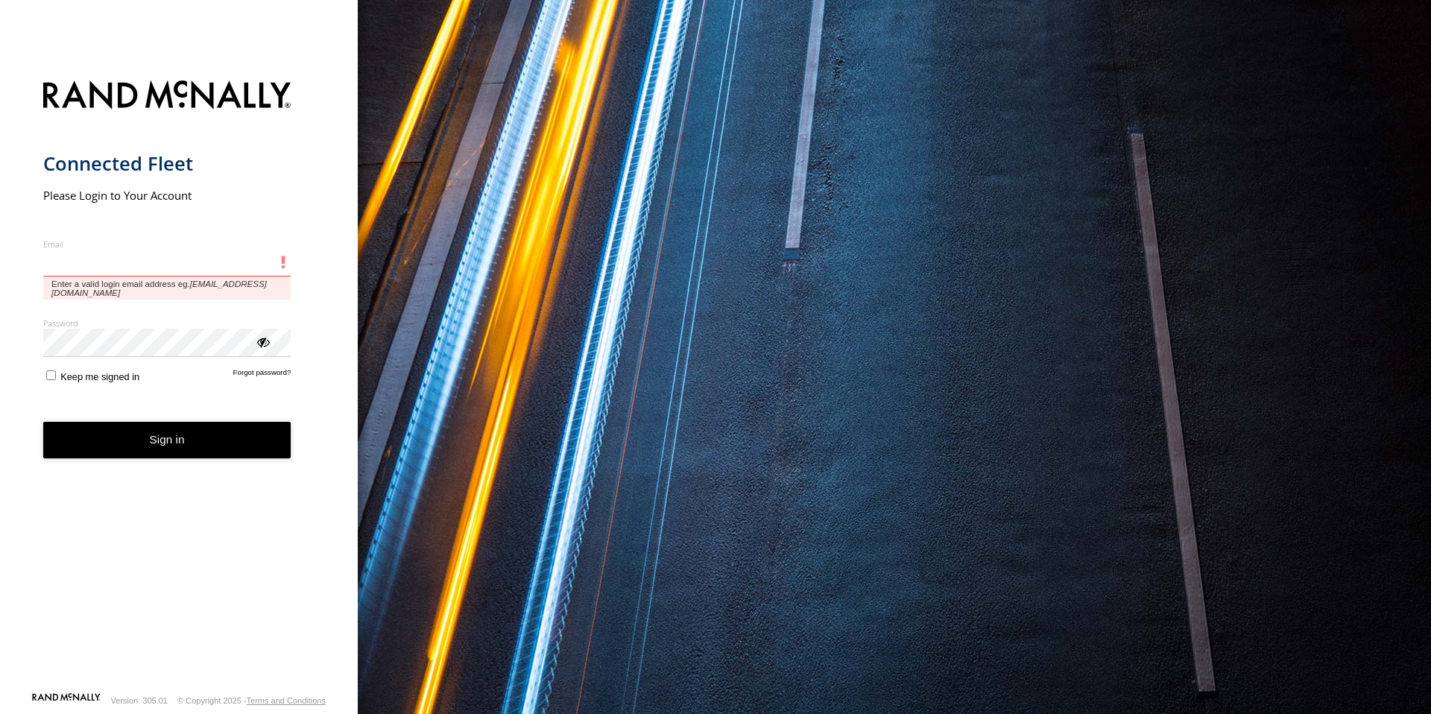
click at [180, 269] on input "Email" at bounding box center [167, 263] width 248 height 27
type input "**********"
click at [43, 422] on button "Sign in" at bounding box center [167, 440] width 248 height 37
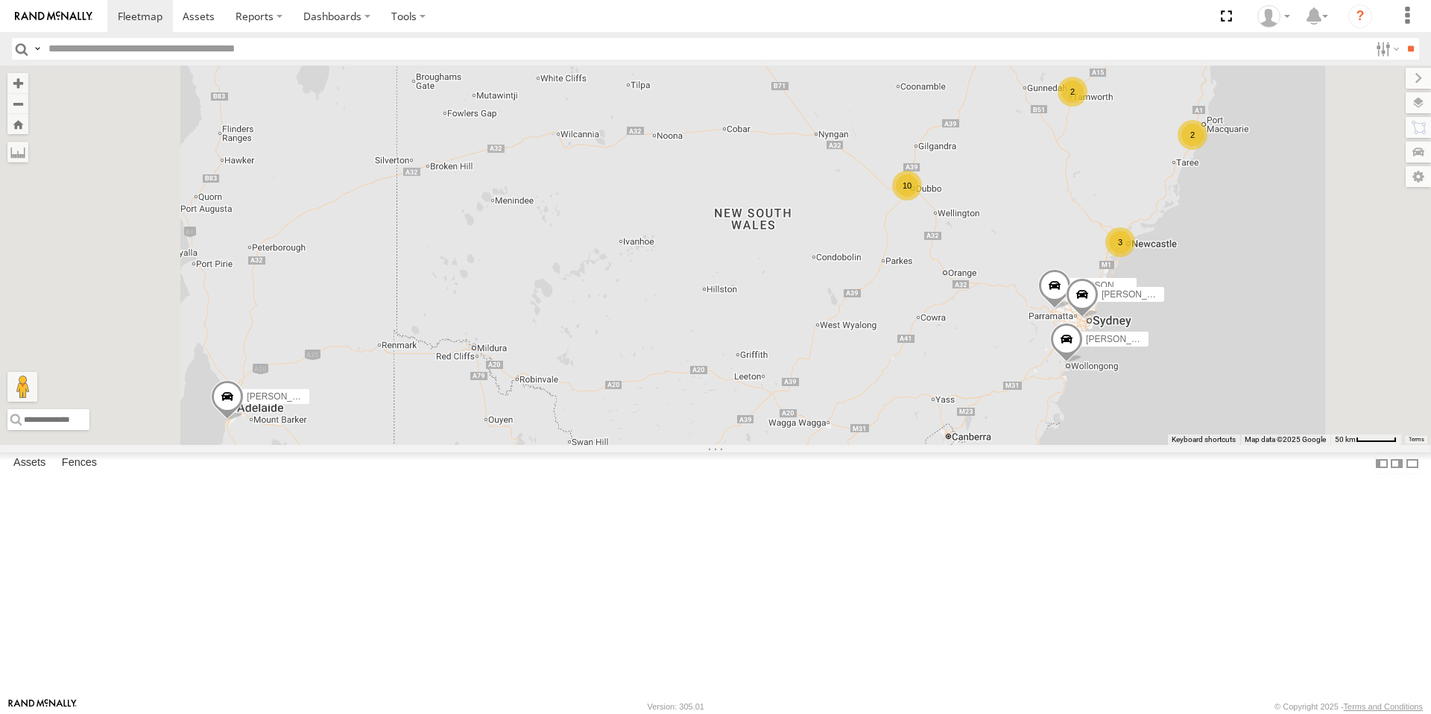
click at [922, 200] on div "10" at bounding box center [907, 186] width 30 height 30
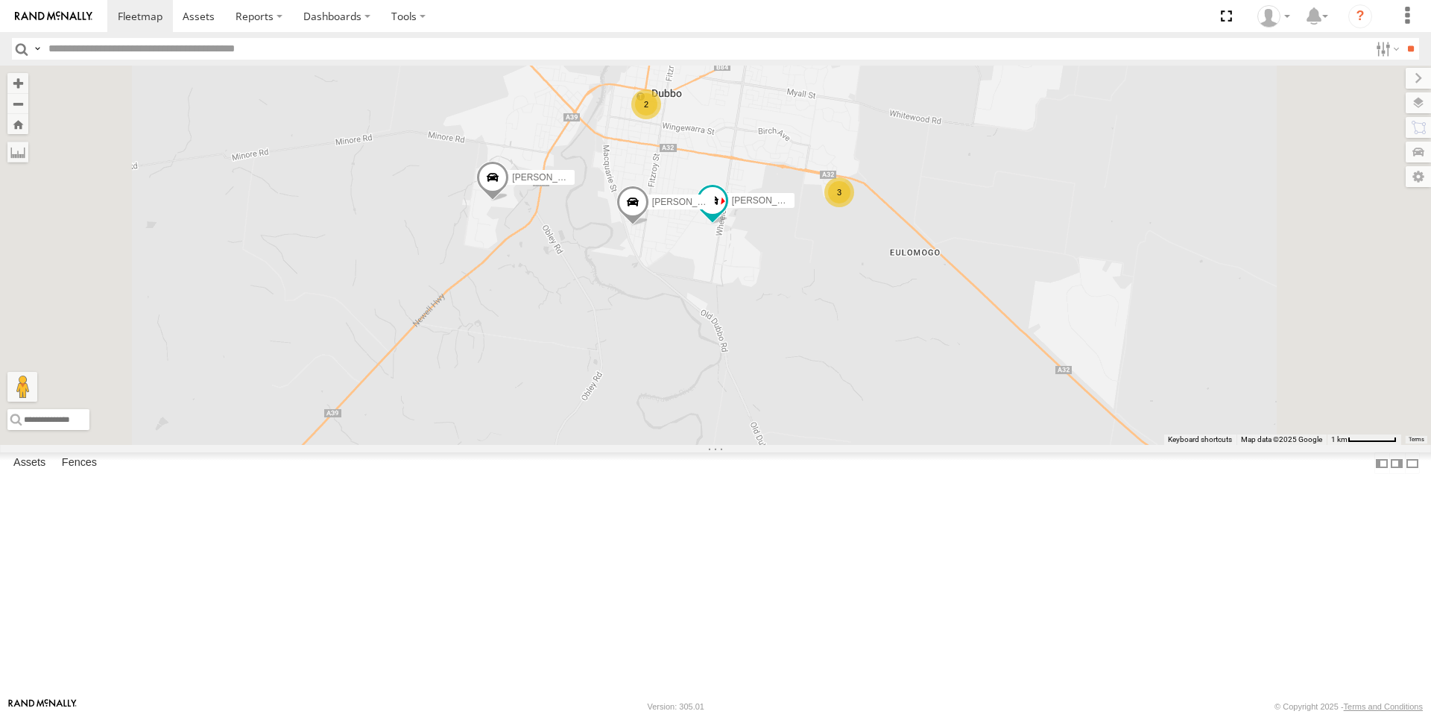
click at [854, 207] on div "3" at bounding box center [839, 192] width 30 height 30
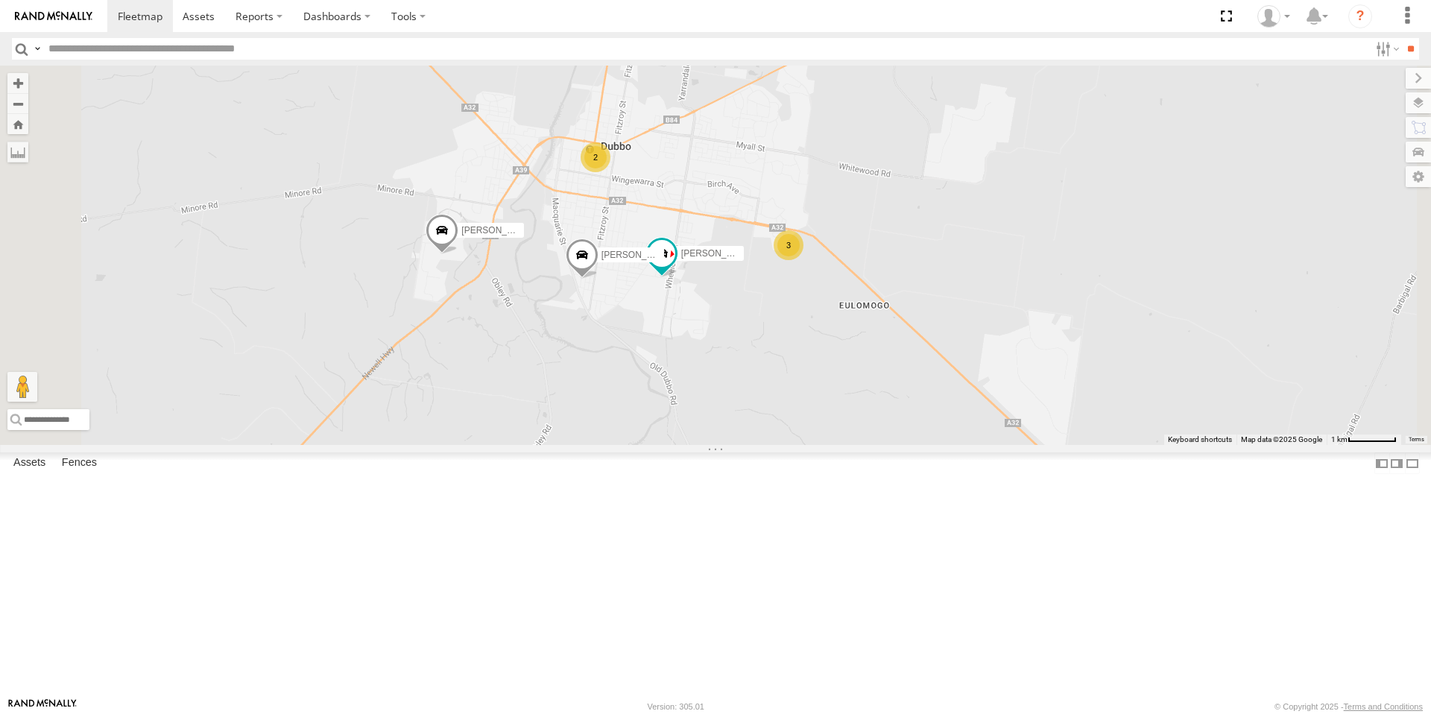
click at [610, 172] on div "2" at bounding box center [595, 157] width 30 height 30
